Goal: Find specific page/section: Find specific page/section

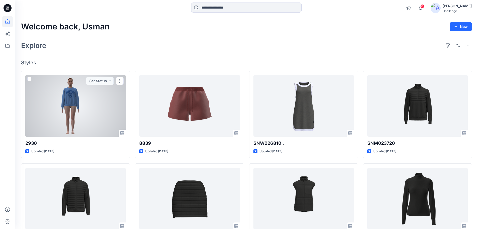
drag, startPoint x: 80, startPoint y: 99, endPoint x: 82, endPoint y: 96, distance: 3.6
click at [80, 99] on div at bounding box center [75, 106] width 100 height 62
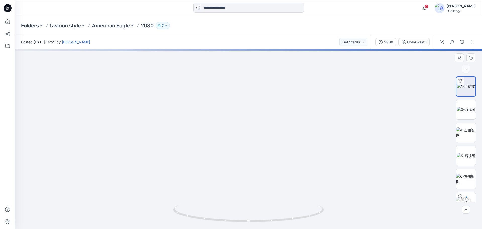
drag, startPoint x: 207, startPoint y: 146, endPoint x: 258, endPoint y: 150, distance: 51.6
click at [258, 150] on img at bounding box center [300, 37] width 595 height 384
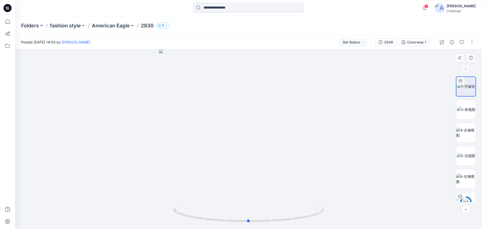
click at [349, 123] on div at bounding box center [248, 138] width 467 height 179
drag, startPoint x: 227, startPoint y: 126, endPoint x: 293, endPoint y: 142, distance: 68.5
click at [293, 142] on img at bounding box center [248, 79] width 457 height 300
drag, startPoint x: 214, startPoint y: 118, endPoint x: 313, endPoint y: 132, distance: 100.2
click at [313, 132] on img at bounding box center [248, 86] width 457 height 285
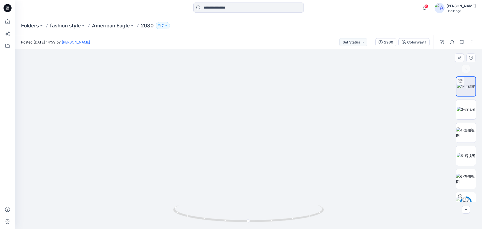
drag, startPoint x: 204, startPoint y: 106, endPoint x: 274, endPoint y: 133, distance: 75.5
click at [274, 133] on img at bounding box center [278, 86] width 526 height 284
drag, startPoint x: 316, startPoint y: 125, endPoint x: 231, endPoint y: 218, distance: 126.0
click at [231, 220] on div at bounding box center [248, 138] width 467 height 179
drag, startPoint x: 295, startPoint y: 168, endPoint x: 248, endPoint y: 181, distance: 49.5
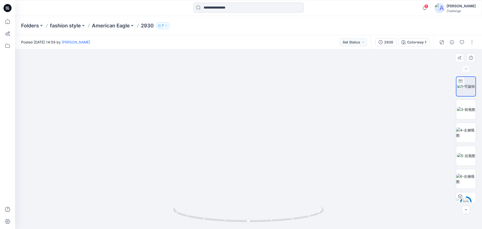
click at [248, 181] on img at bounding box center [336, 80] width 1028 height 296
drag, startPoint x: 255, startPoint y: 145, endPoint x: 256, endPoint y: 149, distance: 4.5
click at [256, 149] on img at bounding box center [337, 82] width 1028 height 293
click at [3, 10] on div at bounding box center [7, 8] width 16 height 16
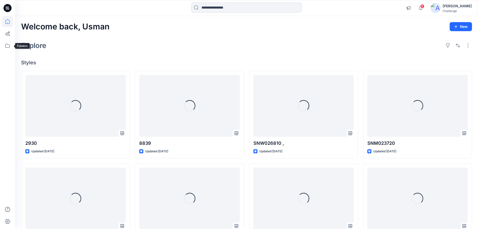
drag, startPoint x: 7, startPoint y: 46, endPoint x: 6, endPoint y: 40, distance: 6.2
click at [7, 46] on icon at bounding box center [7, 45] width 11 height 11
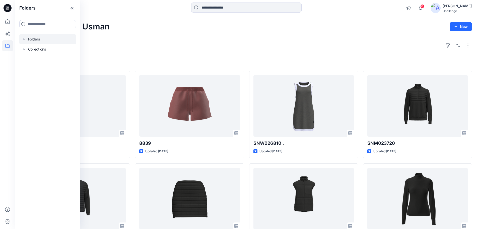
click at [22, 39] on icon "button" at bounding box center [24, 39] width 4 height 4
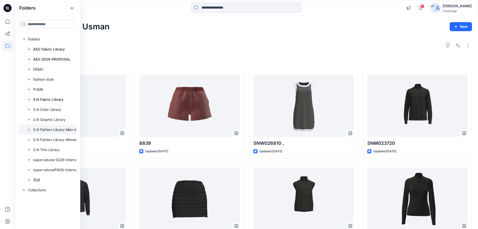
click at [42, 130] on div at bounding box center [54, 130] width 70 height 10
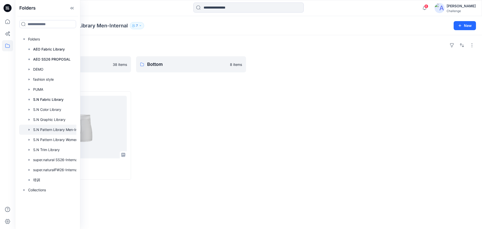
drag, startPoint x: 185, startPoint y: 113, endPoint x: 179, endPoint y: 73, distance: 40.3
click at [186, 109] on div at bounding box center [191, 135] width 110 height 88
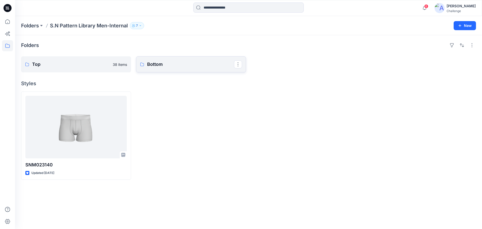
click at [167, 64] on p "Bottom" at bounding box center [190, 64] width 87 height 7
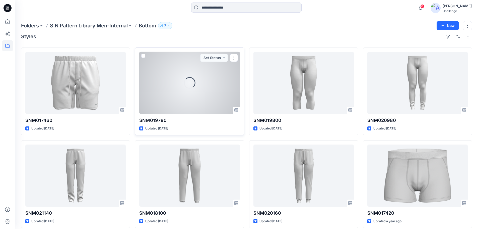
scroll to position [14, 0]
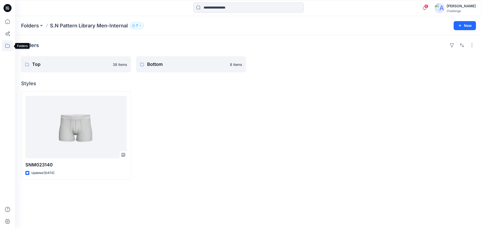
click at [10, 45] on icon at bounding box center [7, 46] width 5 height 4
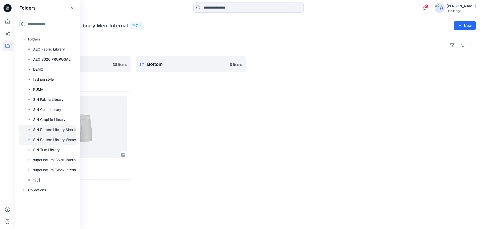
click at [58, 142] on div at bounding box center [54, 140] width 70 height 10
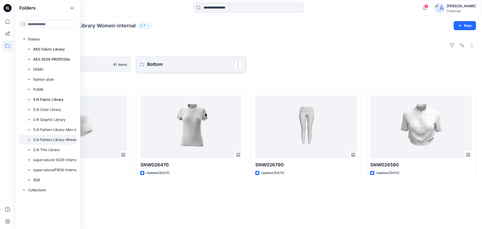
click at [158, 65] on p "Bottom" at bounding box center [190, 64] width 87 height 7
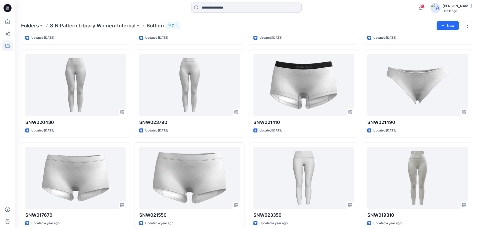
scroll to position [192, 0]
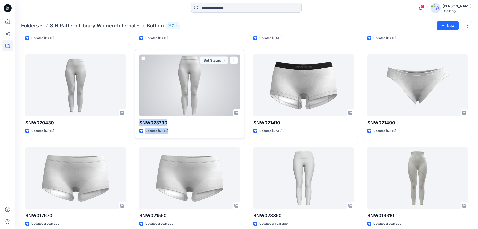
drag, startPoint x: 139, startPoint y: 123, endPoint x: 169, endPoint y: 126, distance: 30.9
click at [169, 126] on div "SNW023790 Updated [DATE] Set Status" at bounding box center [189, 94] width 109 height 88
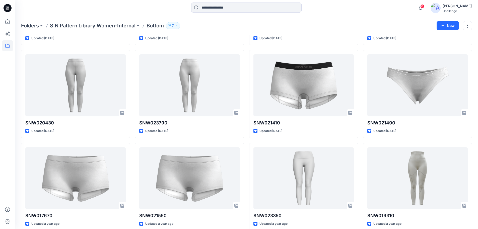
click at [135, 141] on div "SNW020270 Updated [DATE] SNW023690 Updated [DATE] SNW020430 Updated [DATE] SNW0…" at bounding box center [246, 94] width 451 height 458
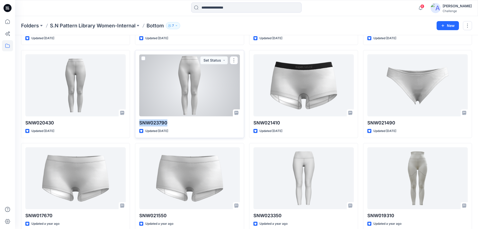
drag, startPoint x: 139, startPoint y: 122, endPoint x: 168, endPoint y: 124, distance: 29.7
click at [168, 124] on div "SNW023790 Updated [DATE] Set Status" at bounding box center [189, 94] width 109 height 88
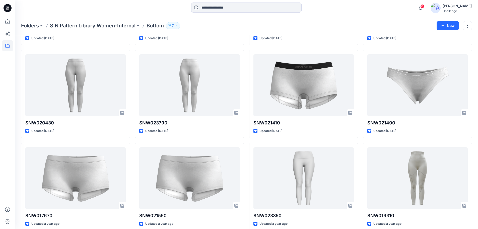
click at [134, 140] on div "SNW020270 Updated [DATE] SNW023690 Updated [DATE] SNW020430 Updated [DATE] SNW0…" at bounding box center [246, 94] width 451 height 458
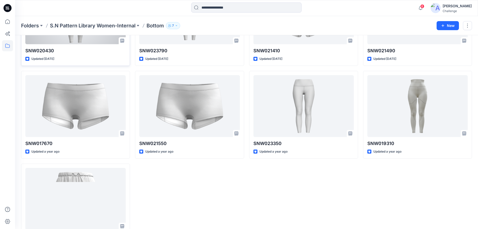
scroll to position [267, 0]
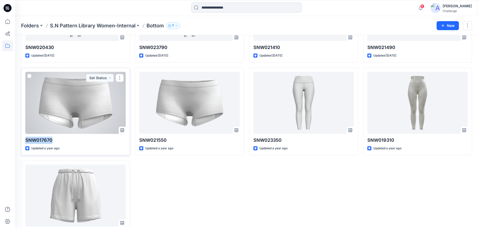
drag, startPoint x: 25, startPoint y: 139, endPoint x: 57, endPoint y: 139, distance: 31.9
click at [57, 139] on div "SNW017670 Updated a year ago Set Status" at bounding box center [75, 112] width 109 height 88
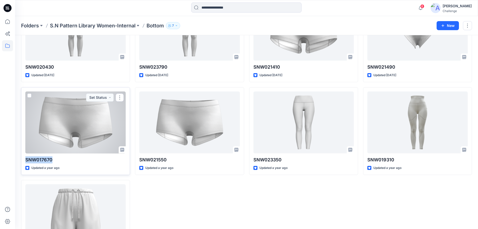
scroll to position [217, 0]
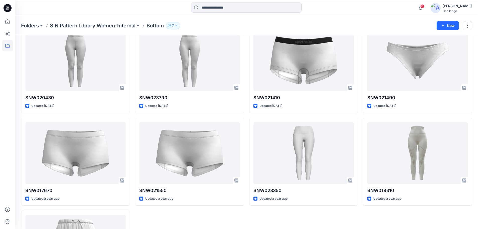
click at [183, 212] on div "SNW022110 Updated [DATE] SNW012930 Updated [DATE] SNW023790 Updated [DATE] SNW0…" at bounding box center [189, 69] width 109 height 458
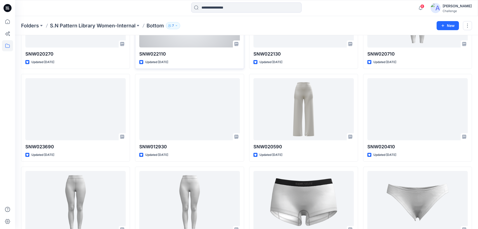
scroll to position [66, 0]
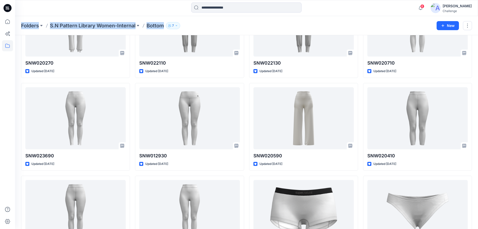
drag, startPoint x: 183, startPoint y: 26, endPoint x: 19, endPoint y: 25, distance: 164.2
click at [19, 25] on div "Folders S.N Pattern Library Women-Internal Bottom 7 New" at bounding box center [246, 25] width 463 height 19
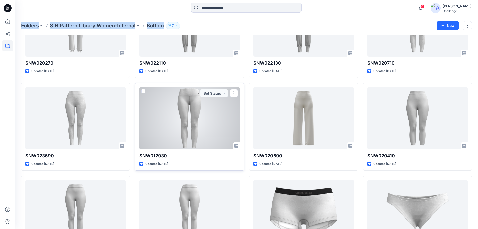
scroll to position [16, 0]
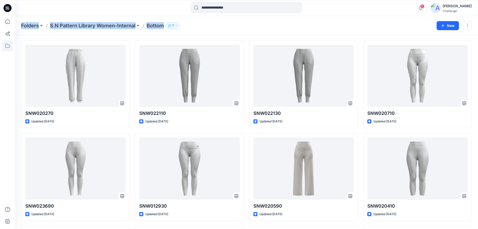
click at [200, 27] on div "Folders S.N Pattern Library Women-Internal Bottom 7" at bounding box center [227, 25] width 412 height 7
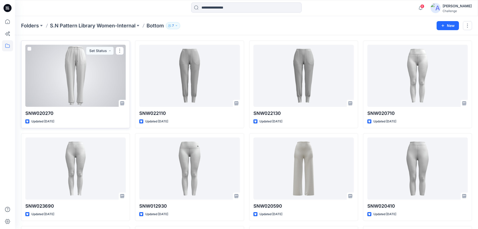
scroll to position [0, 0]
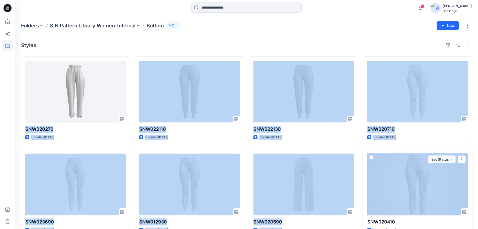
drag, startPoint x: 26, startPoint y: 128, endPoint x: 441, endPoint y: 180, distance: 418.7
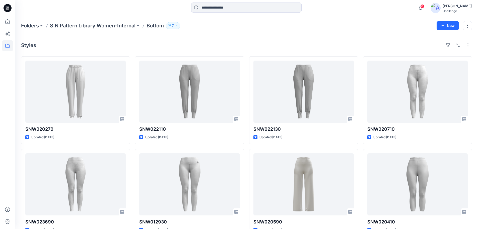
click at [212, 47] on div "Styles" at bounding box center [246, 45] width 451 height 8
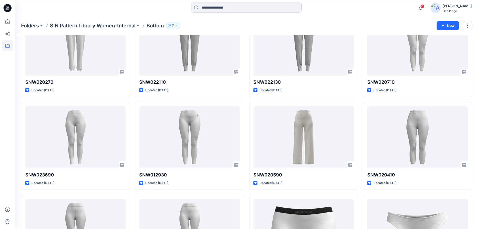
scroll to position [50, 0]
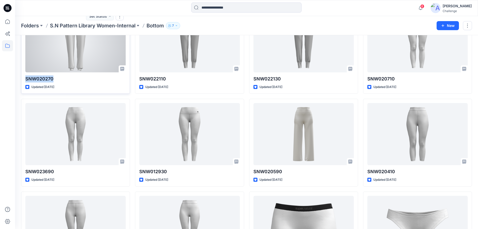
drag, startPoint x: 26, startPoint y: 79, endPoint x: 57, endPoint y: 80, distance: 31.9
click at [57, 80] on p "SNW020270" at bounding box center [75, 78] width 100 height 7
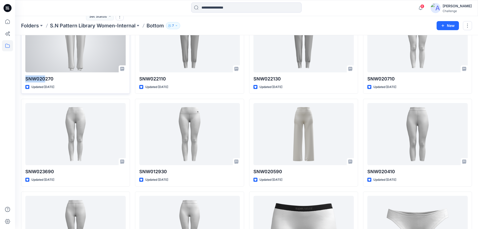
drag, startPoint x: 26, startPoint y: 78, endPoint x: 44, endPoint y: 78, distance: 18.1
click at [44, 78] on p "SNW020270" at bounding box center [75, 78] width 100 height 7
